Goal: Information Seeking & Learning: Check status

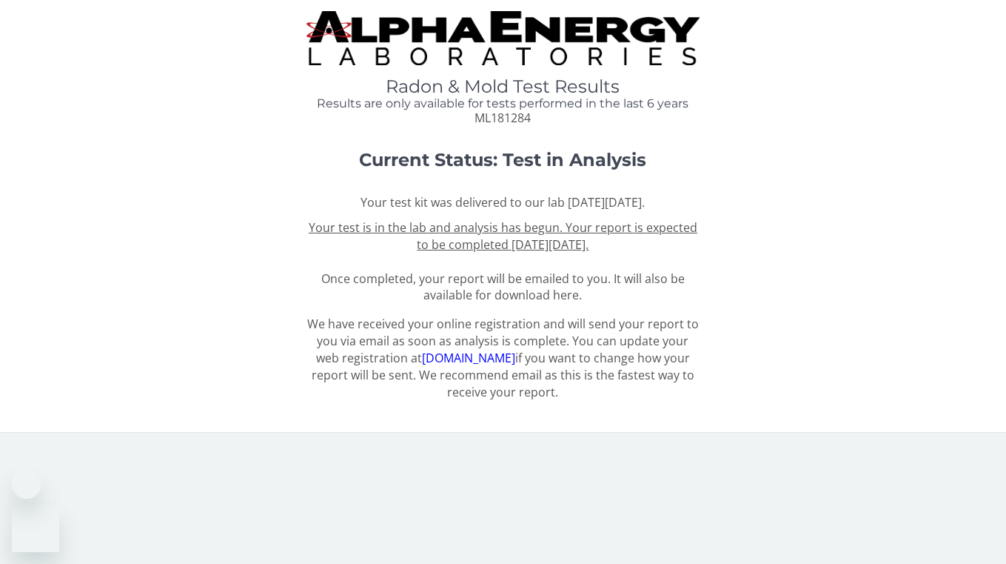
click at [510, 124] on span "ML181284" at bounding box center [503, 118] width 56 height 16
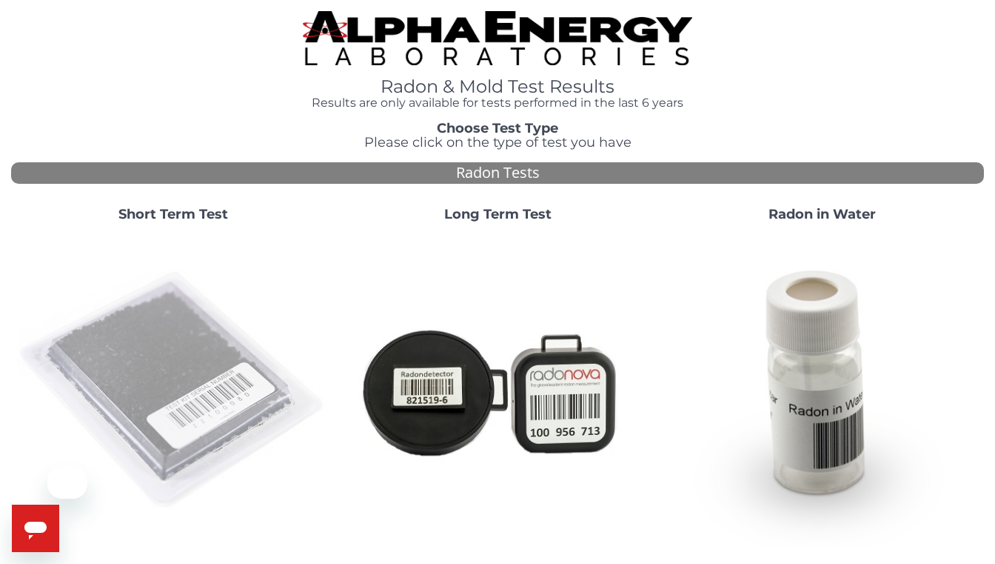
scroll to position [490, 0]
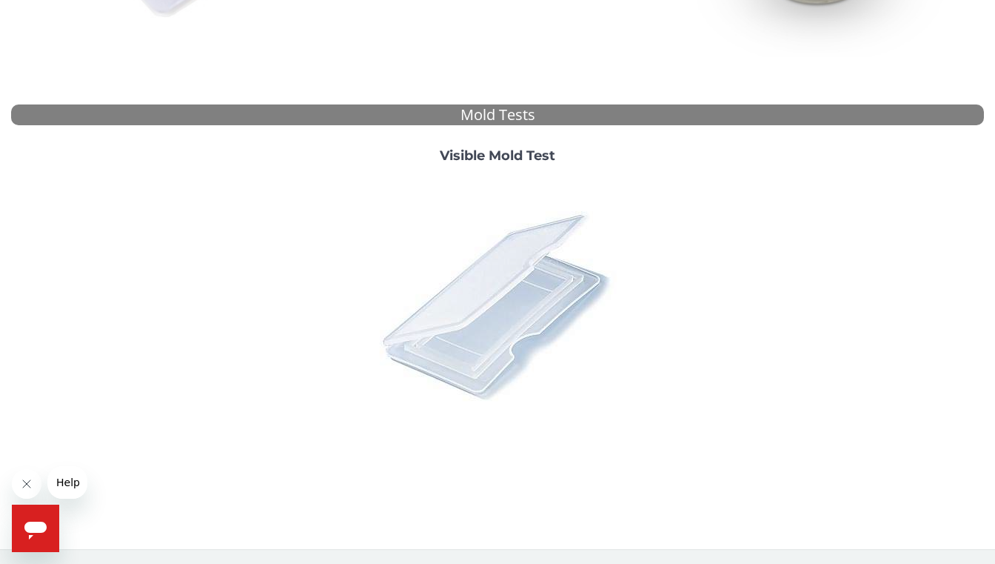
click at [497, 358] on img at bounding box center [497, 305] width 259 height 259
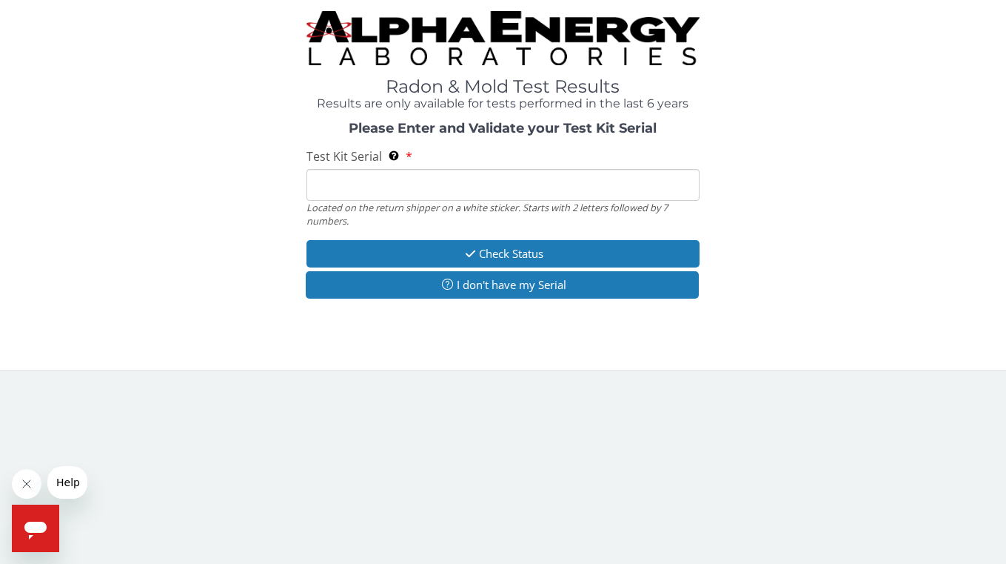
click at [427, 190] on input "Test Kit Serial Located on the return shipper on a white sticker. Starts with 2…" at bounding box center [504, 185] width 394 height 32
paste input "ML181284"
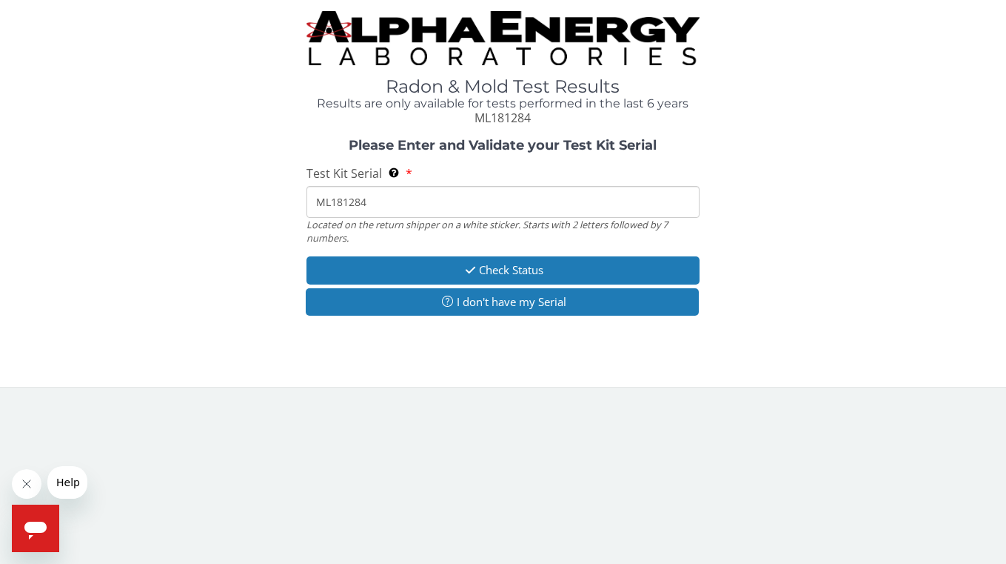
type input "ML181284"
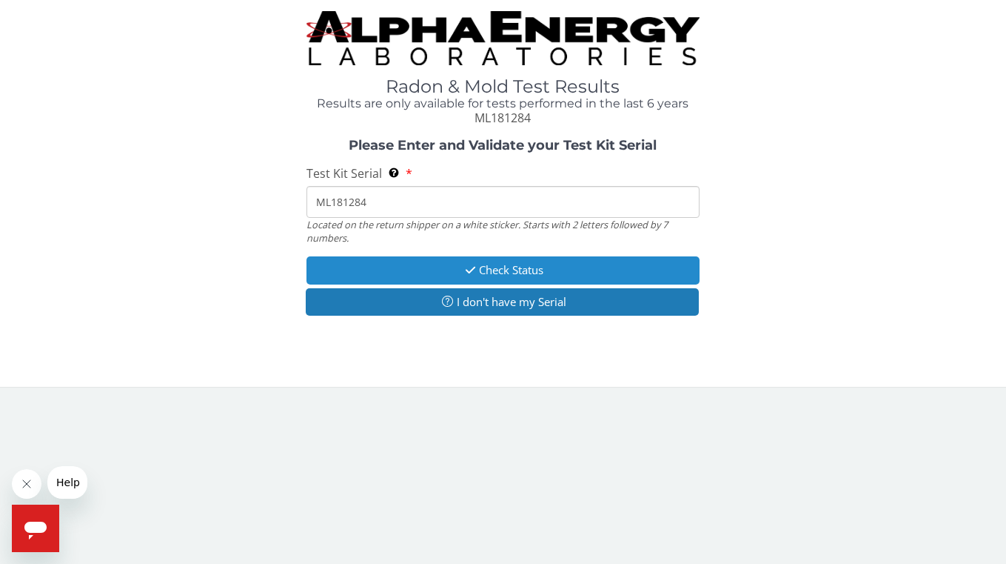
click at [441, 270] on button "Check Status" at bounding box center [504, 269] width 394 height 27
